Goal: Check status

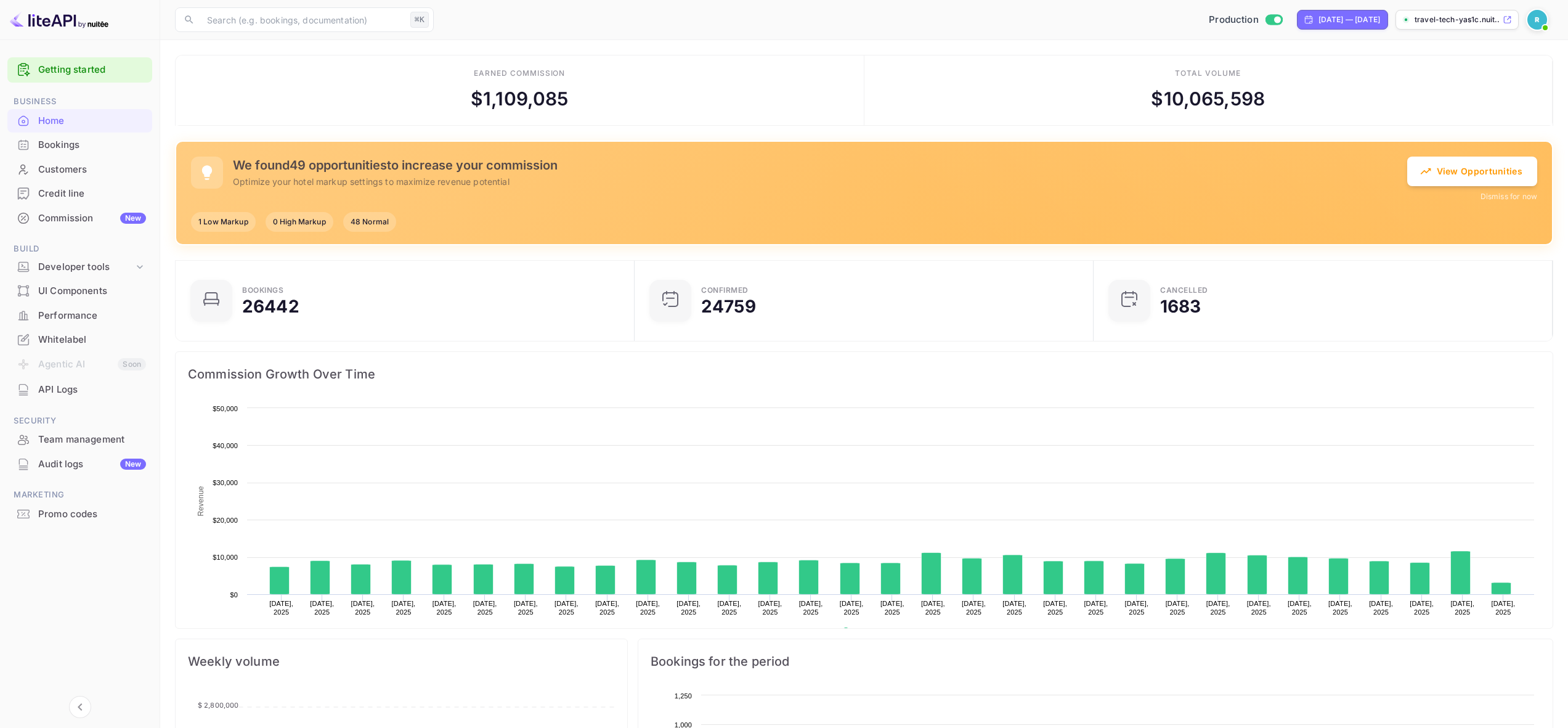
scroll to position [191, 442]
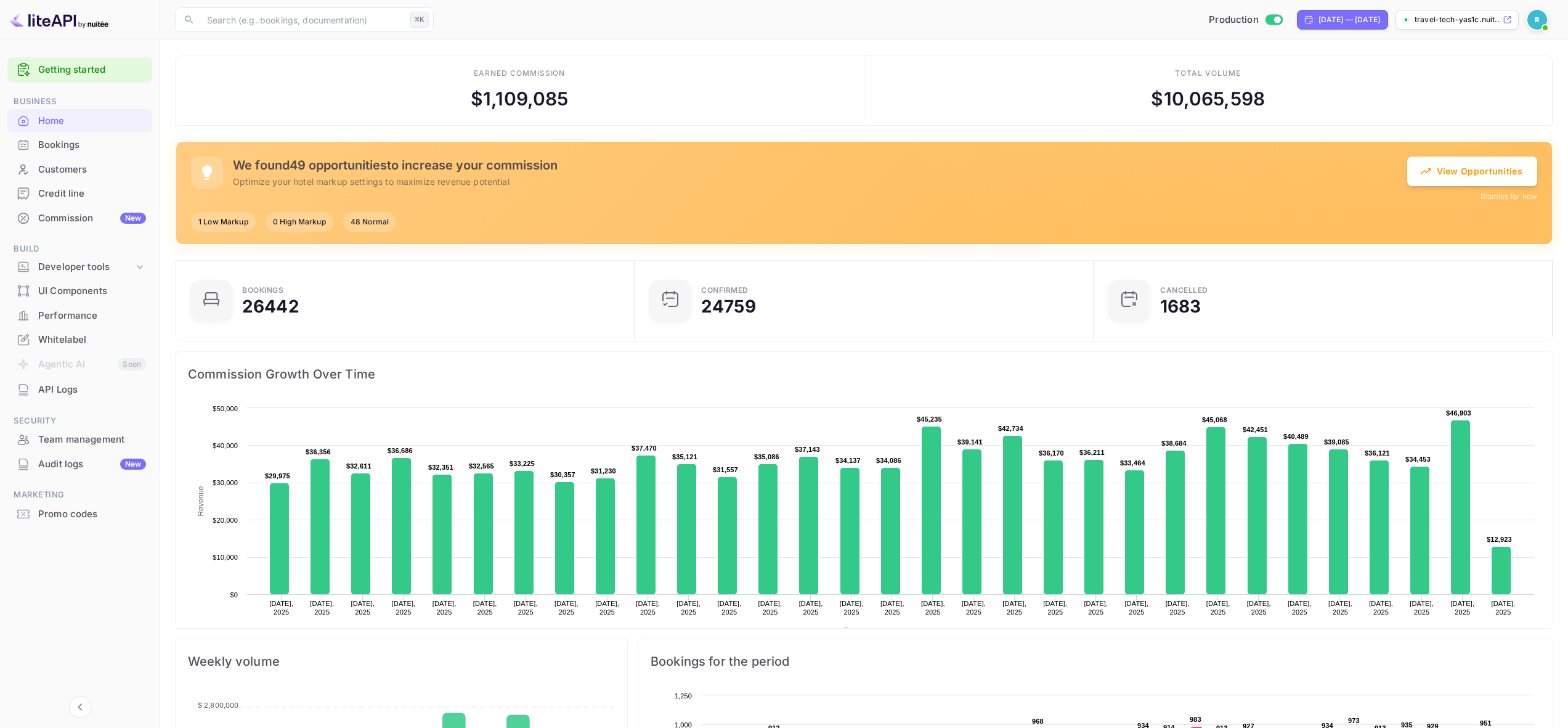
click at [77, 309] on div "Performance" at bounding box center [92, 316] width 108 height 14
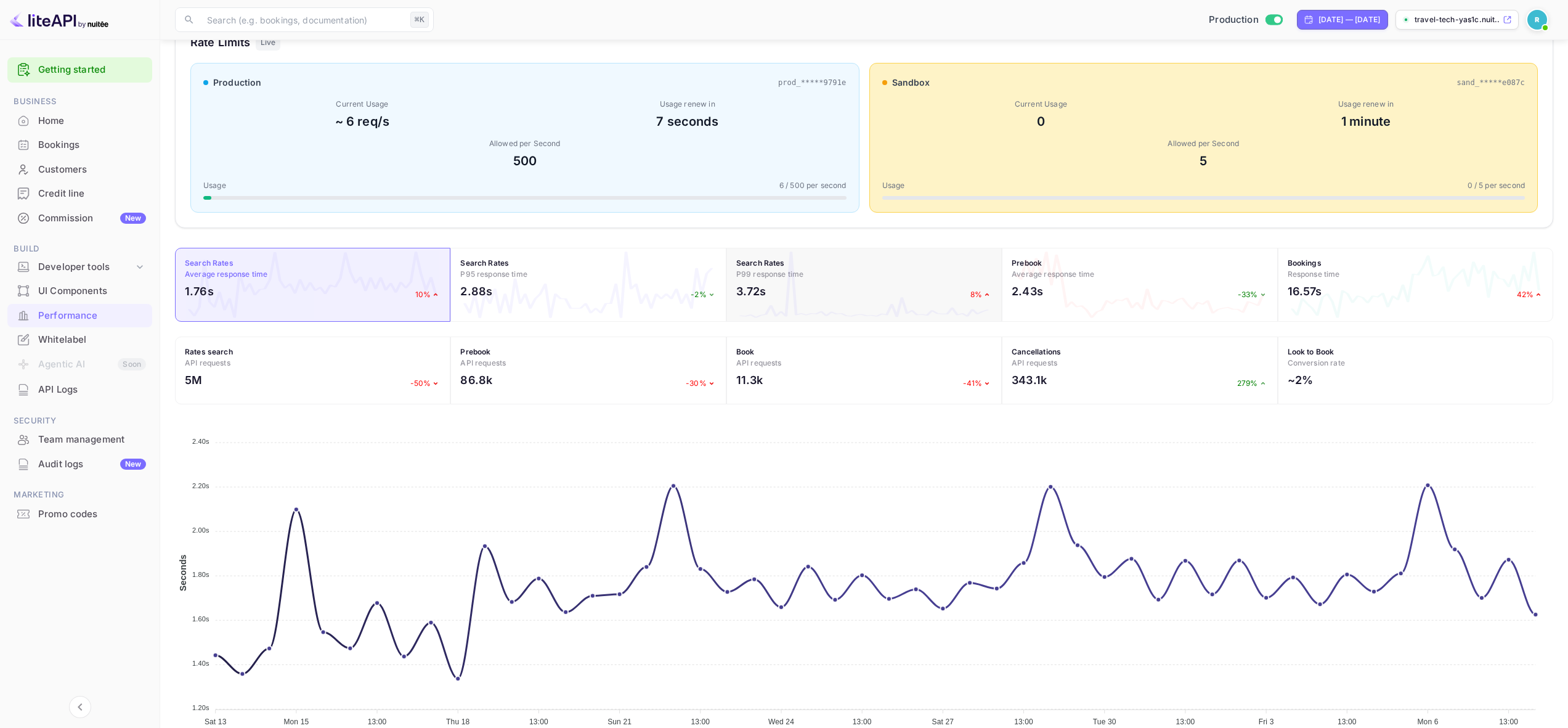
scroll to position [175, 0]
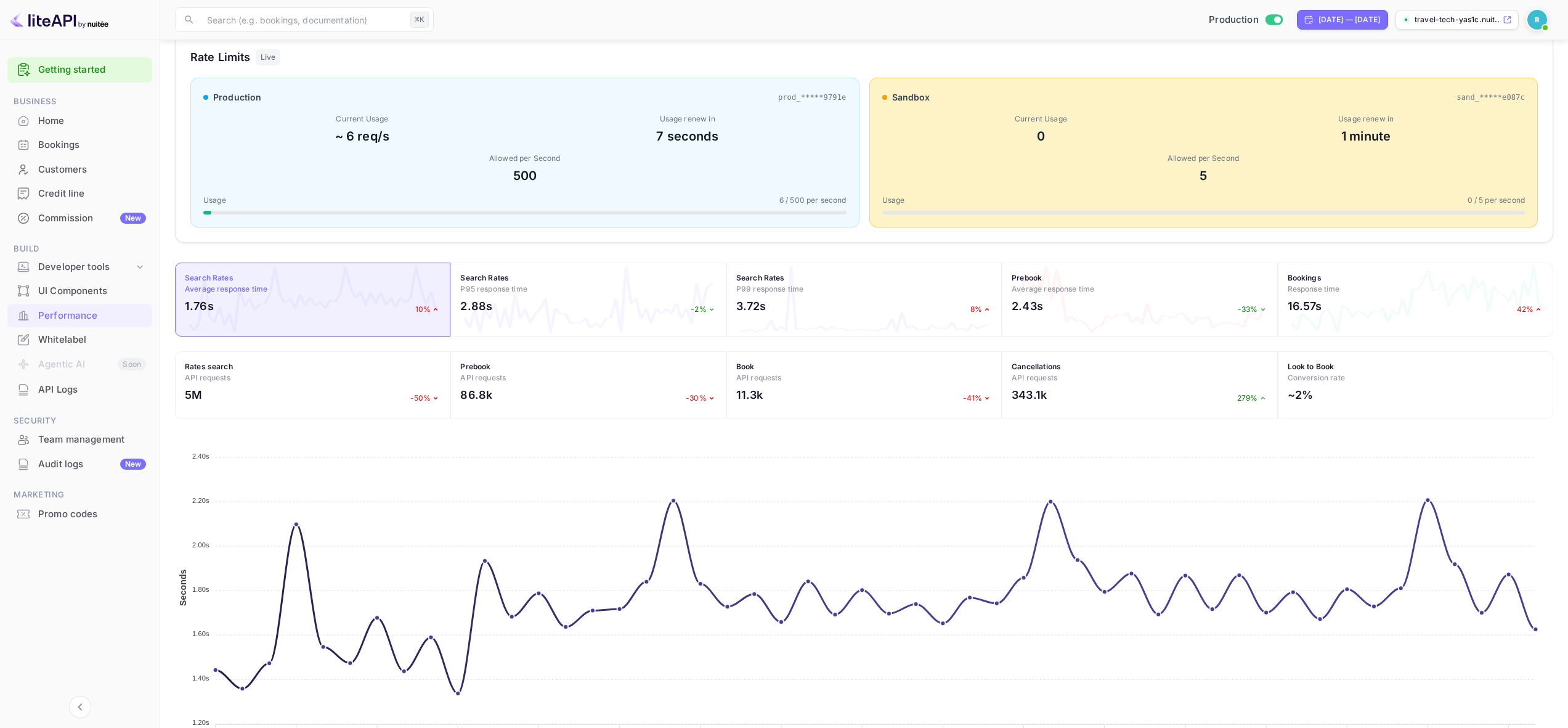
click at [1327, 9] on div "Production [DATE] — [DATE] travel-tech-yas1c.nuit..." at bounding box center [996, 20] width 1115 height 22
click at [1319, 18] on div "[DATE] — [DATE]" at bounding box center [1349, 20] width 61 height 11
select select "8"
select select "2025"
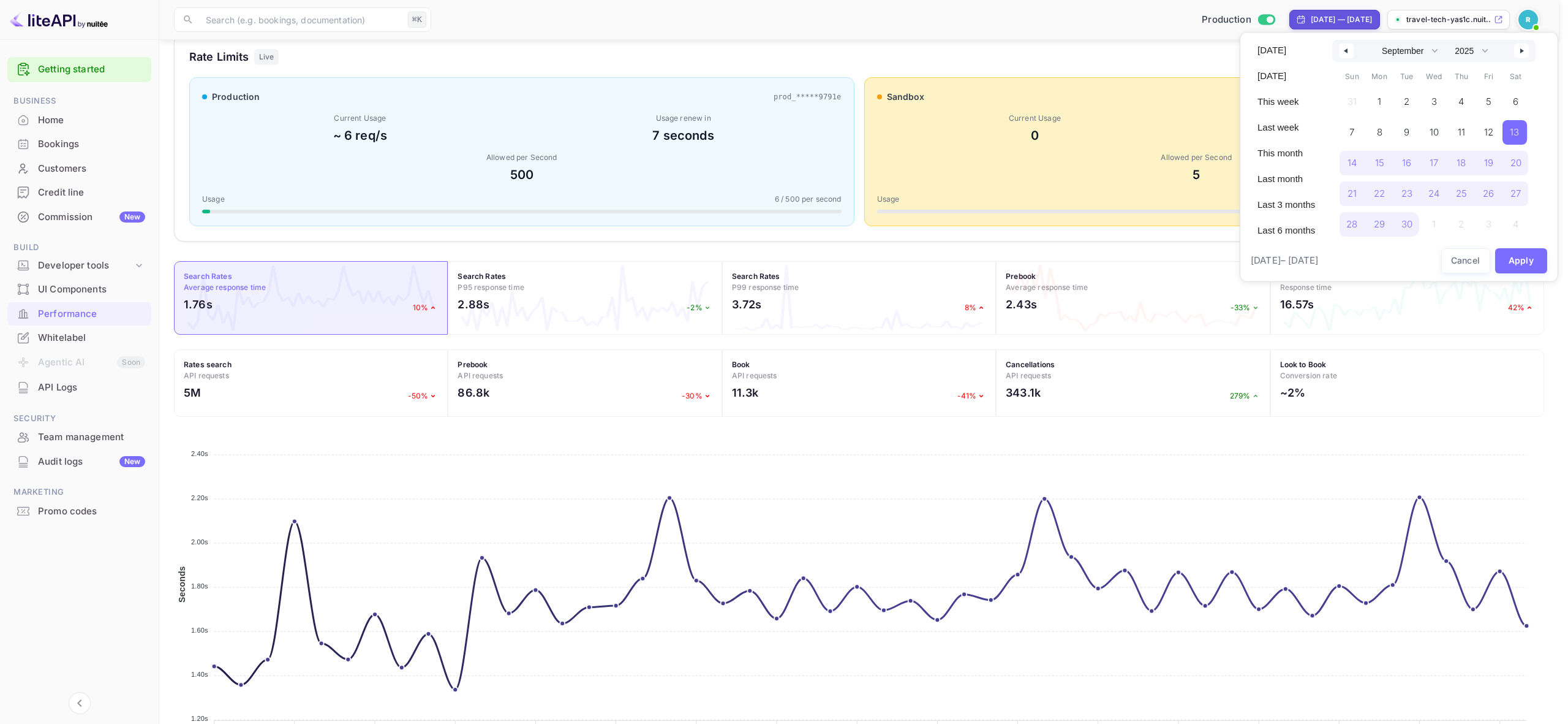
click at [1308, 19] on div at bounding box center [784, 362] width 1568 height 724
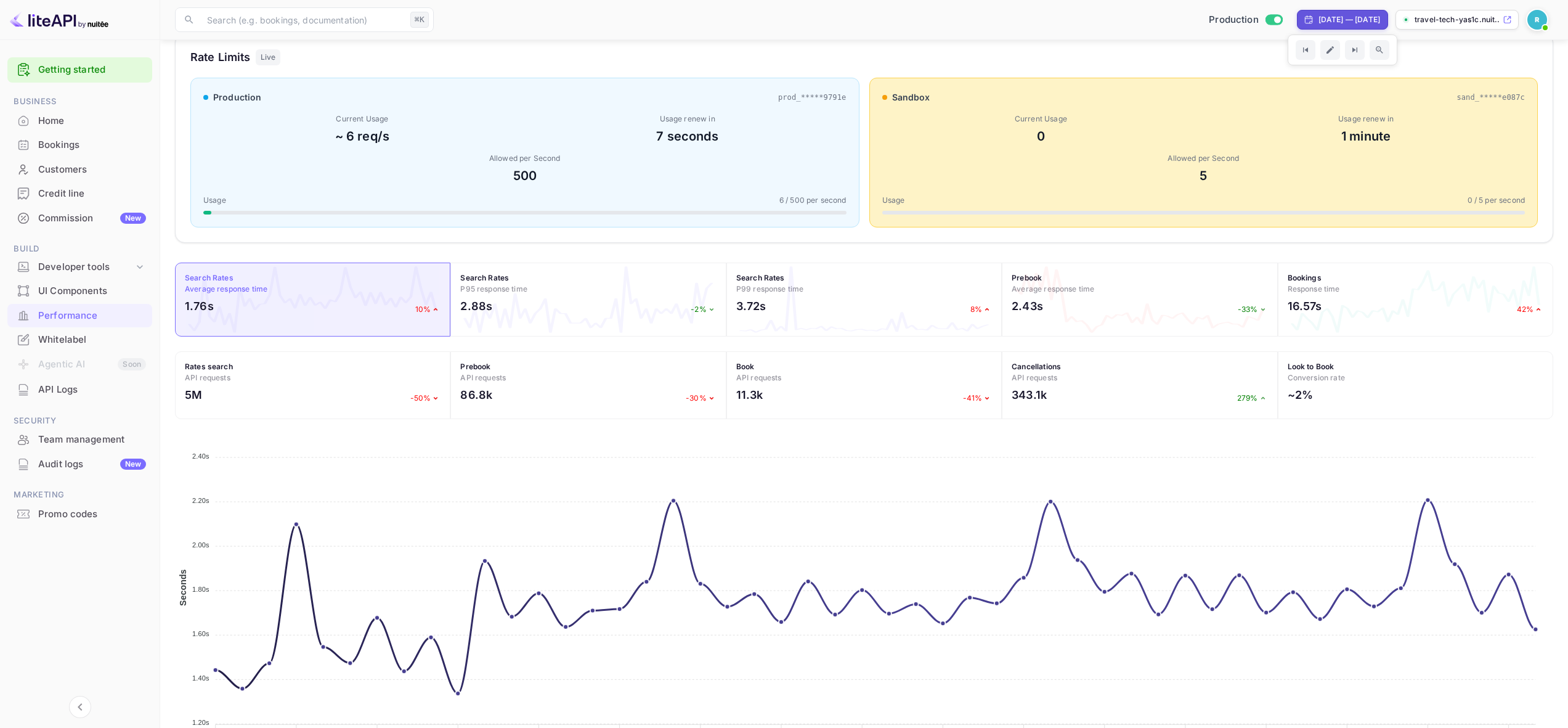
click at [1349, 25] on div "[DATE] — [DATE]" at bounding box center [1342, 20] width 91 height 20
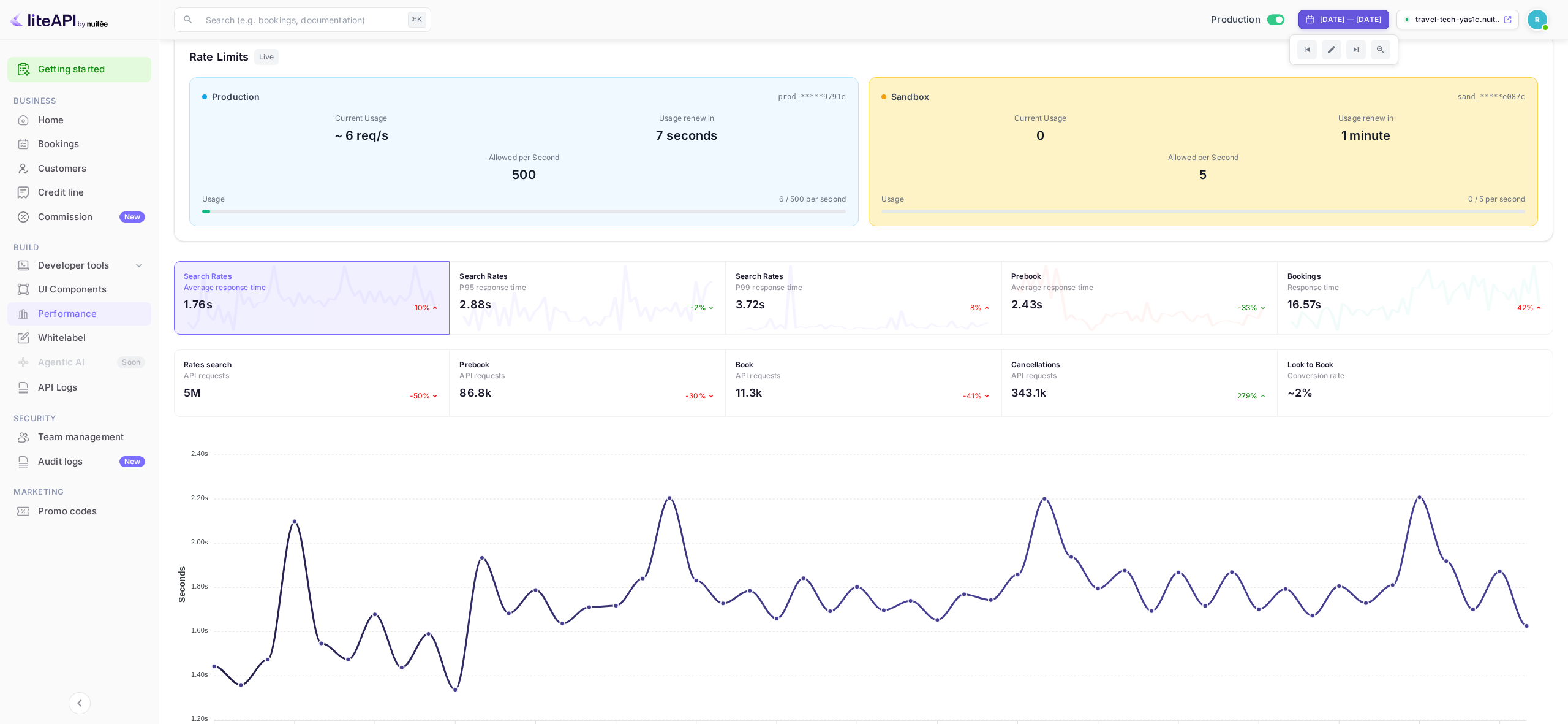
select select "8"
select select "2025"
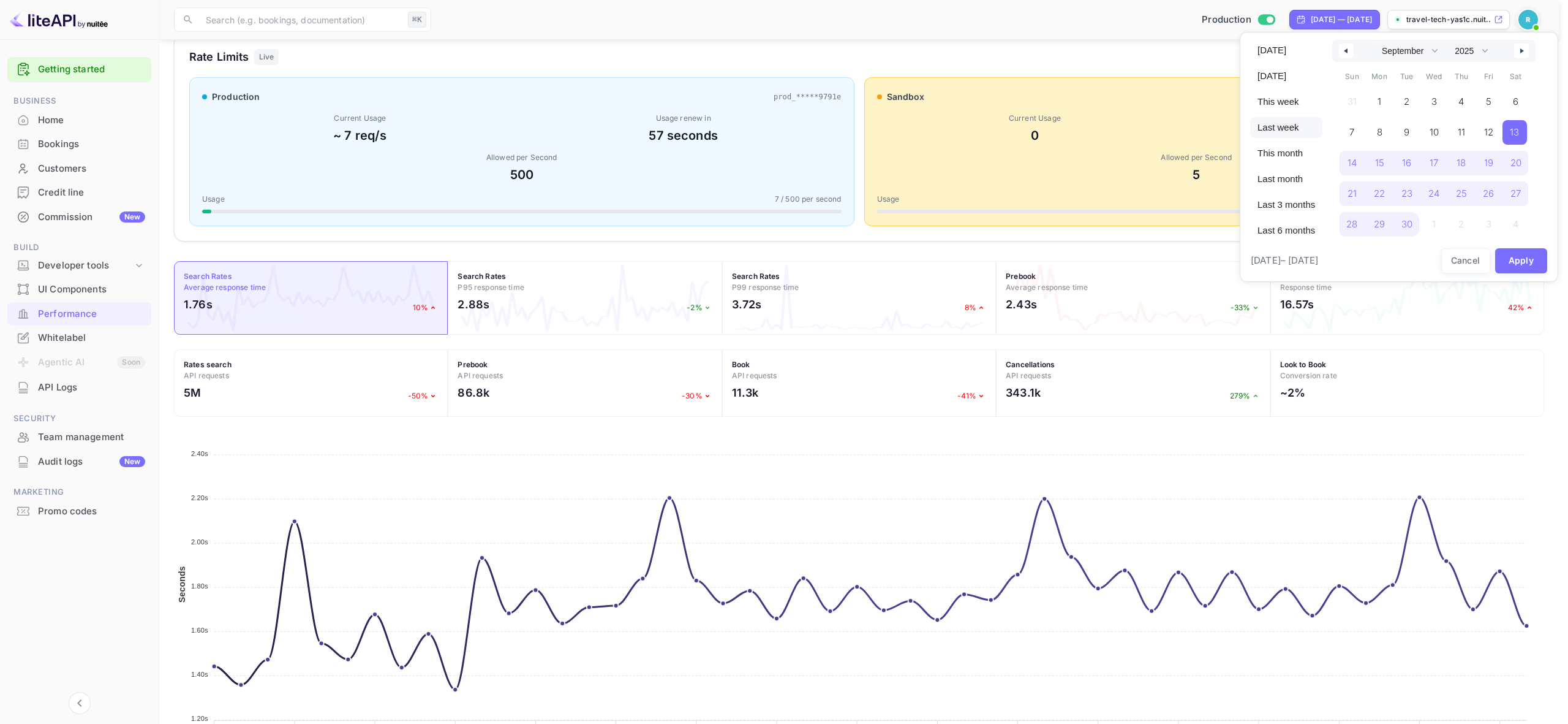
click at [1274, 119] on span "Last week" at bounding box center [1287, 127] width 73 height 21
select select "9"
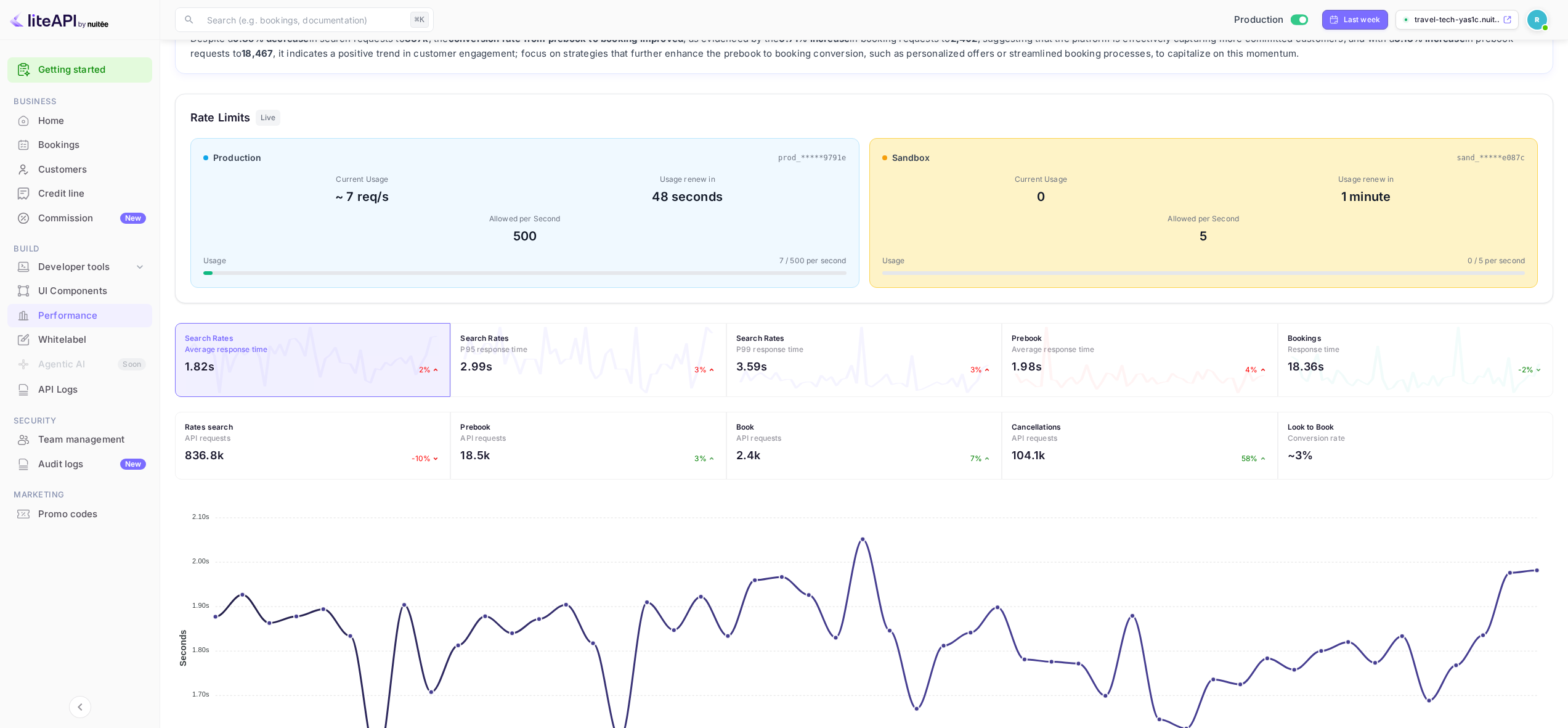
scroll to position [122, 0]
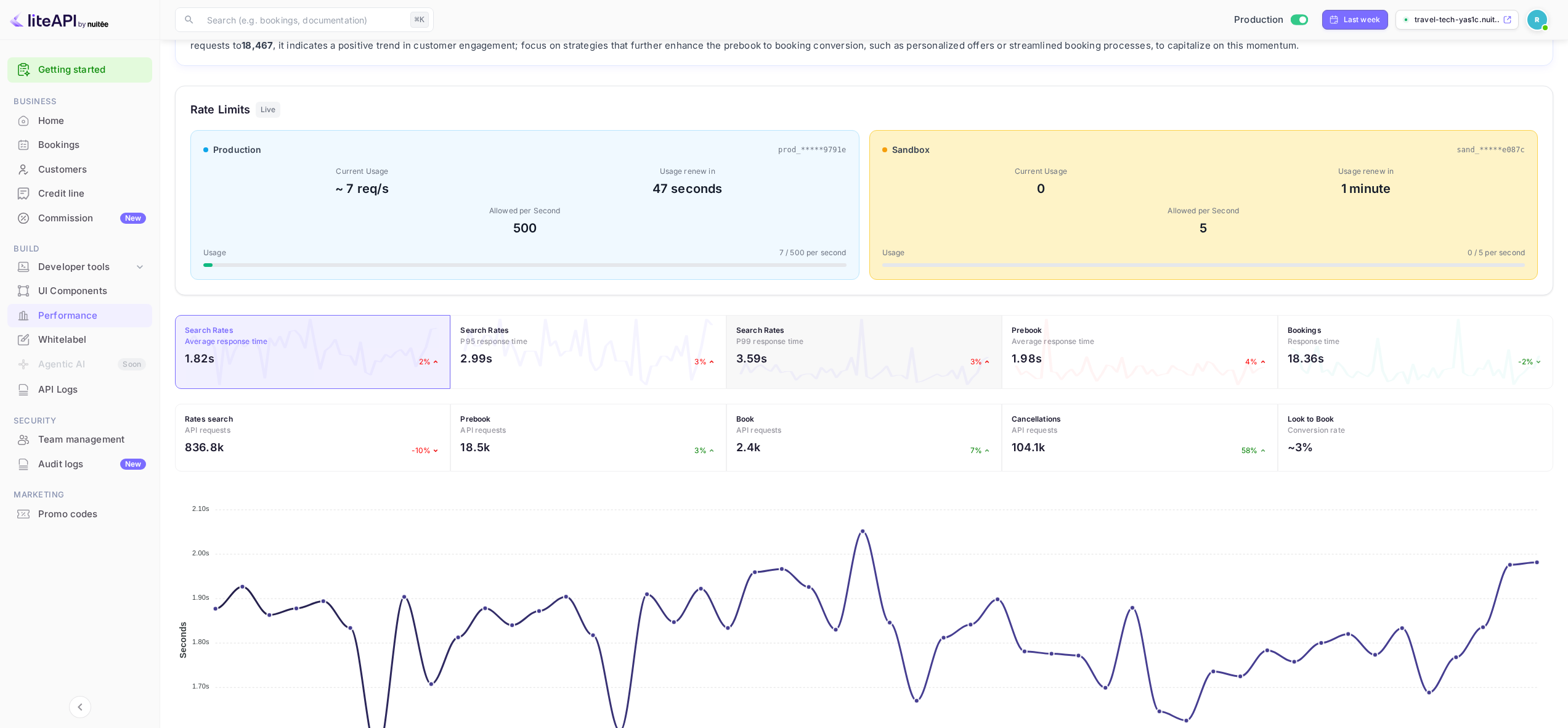
click at [883, 344] on h4 "Search Rates P99 response time" at bounding box center [864, 336] width 256 height 22
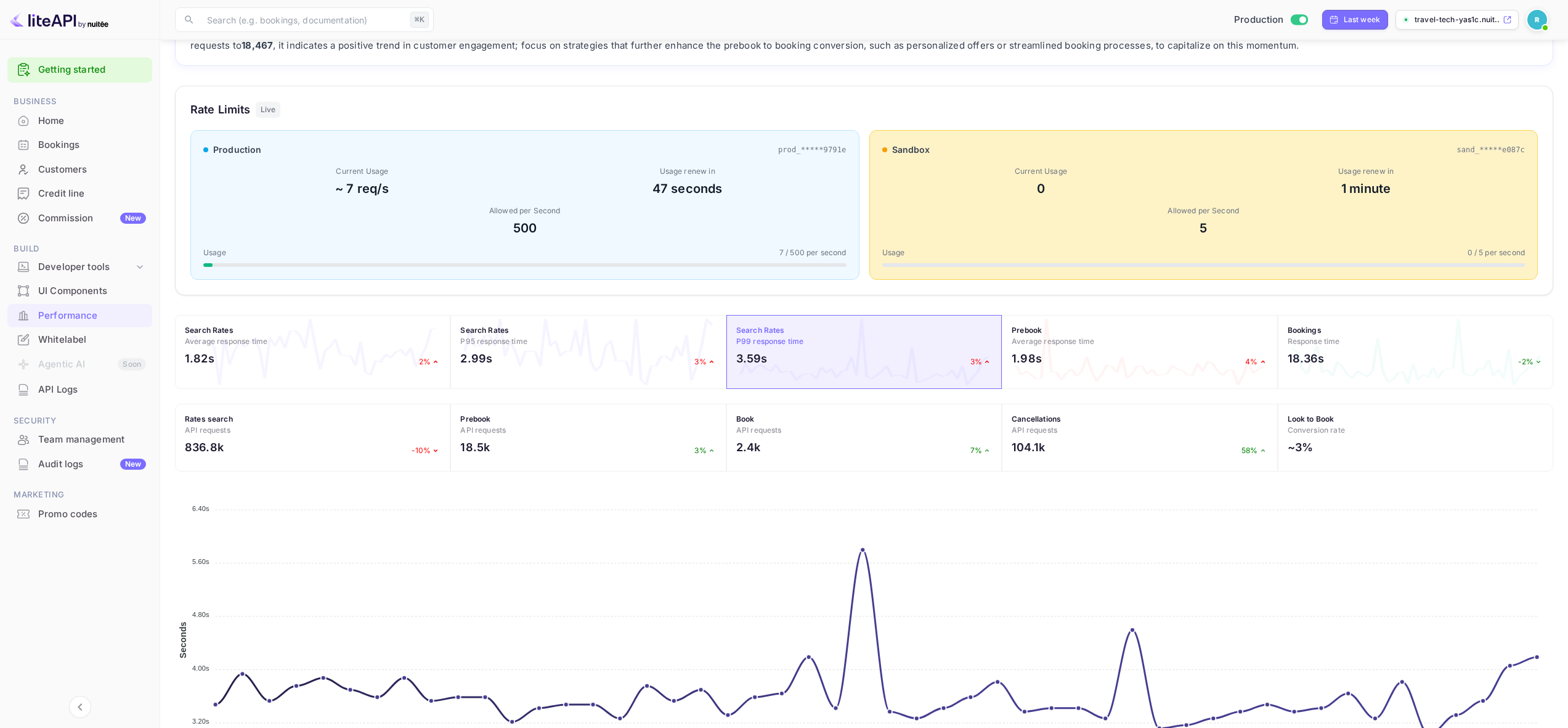
click at [923, 372] on div "3.59s 3%" at bounding box center [864, 361] width 256 height 23
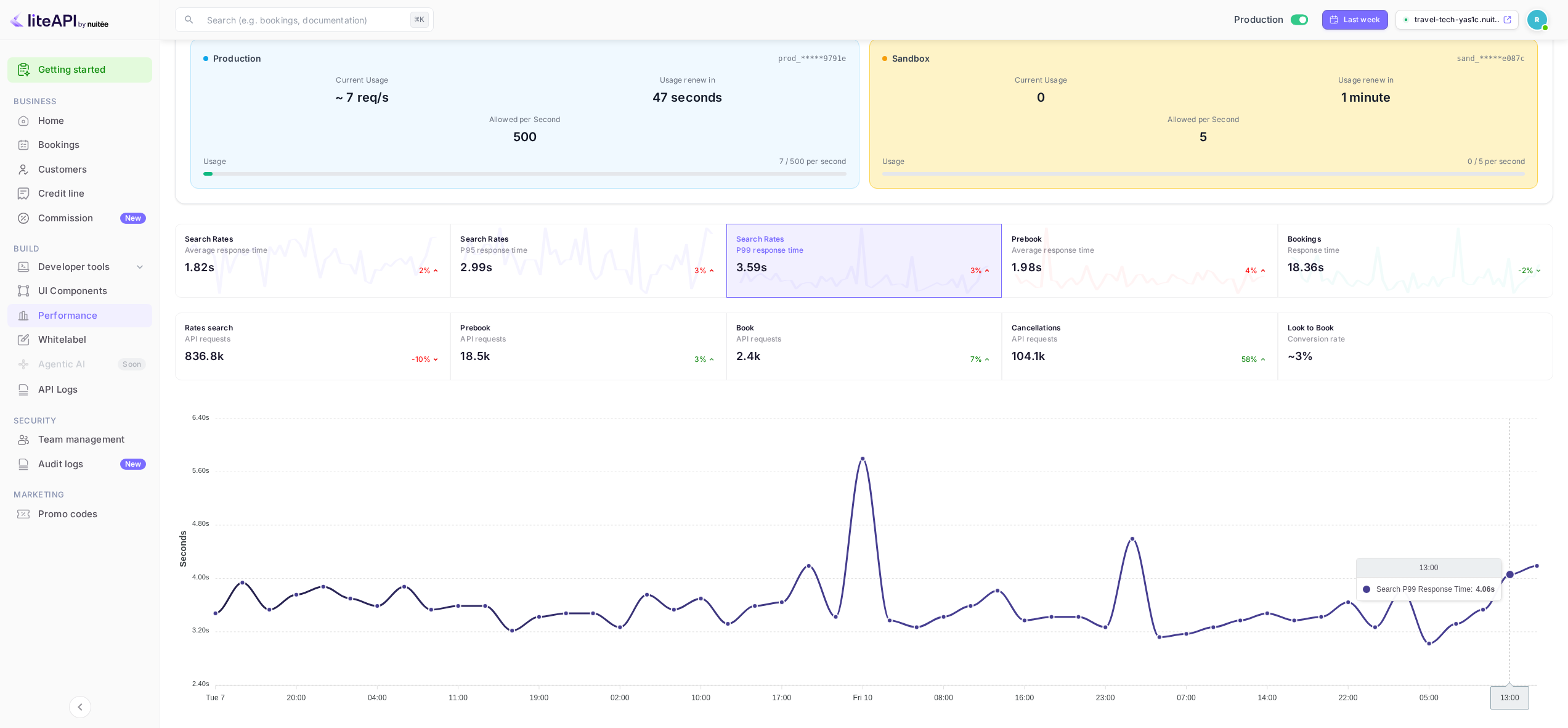
scroll to position [219, 0]
